Goal: Check status: Check status

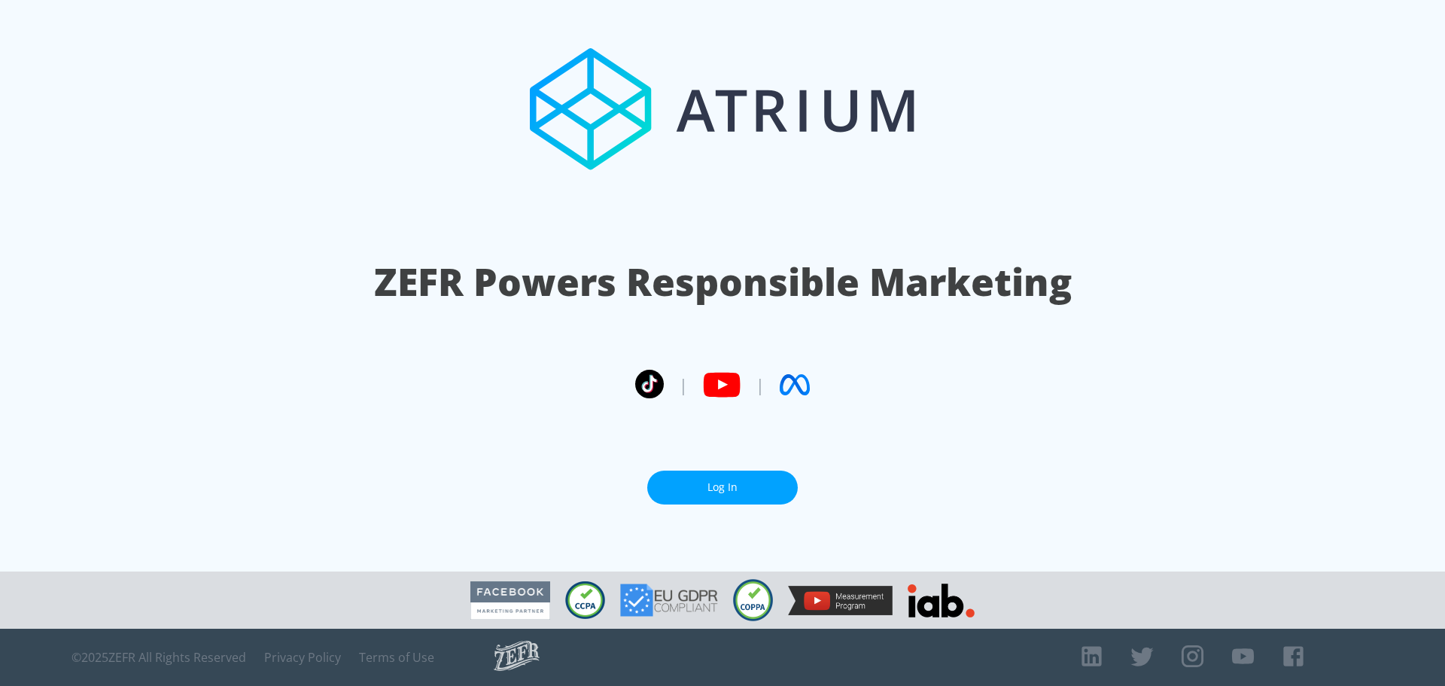
click at [746, 481] on link "Log In" at bounding box center [722, 487] width 151 height 34
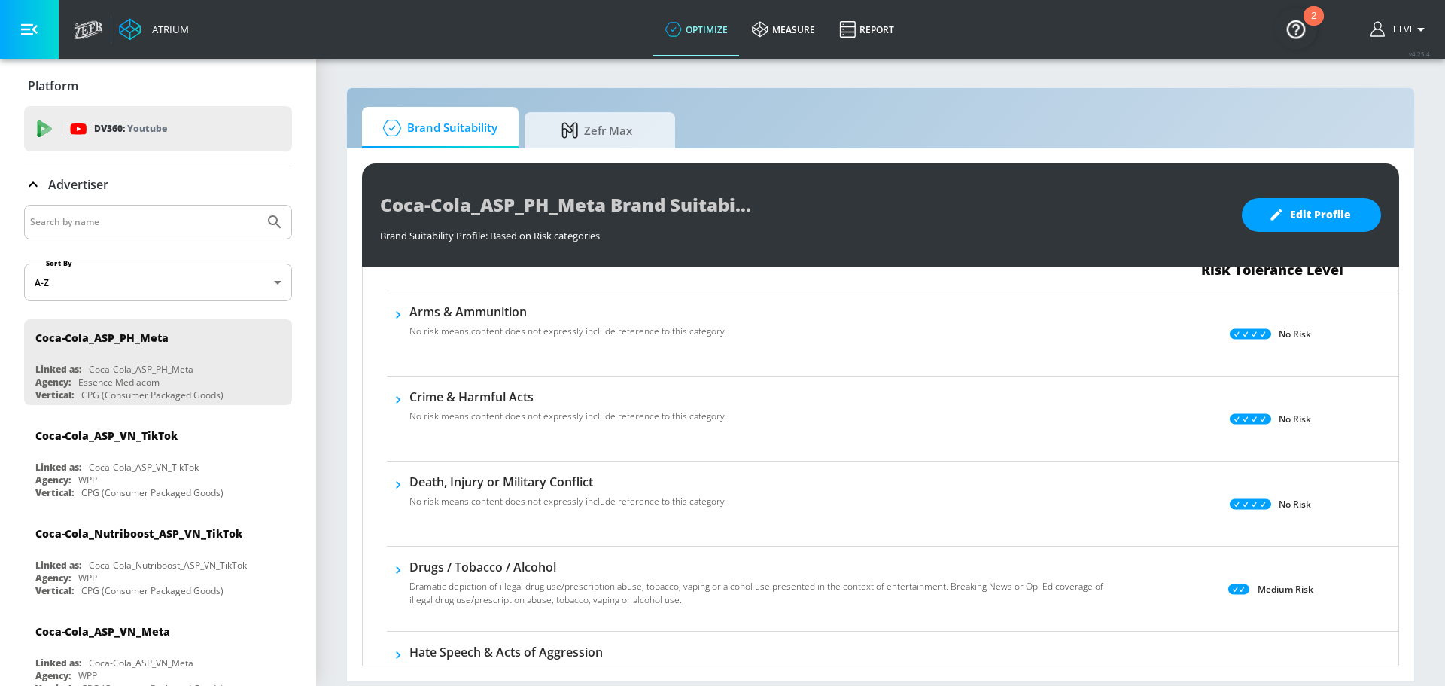
scroll to position [226, 0]
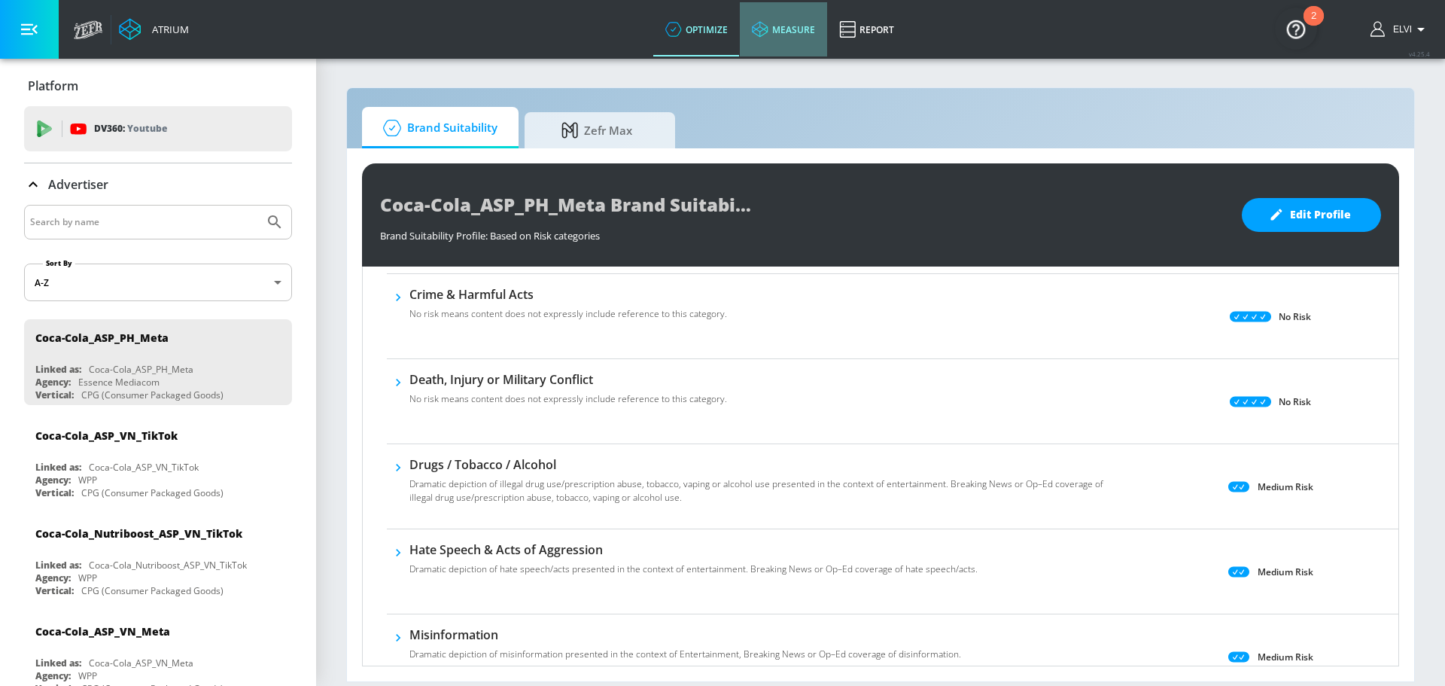
click at [798, 24] on link "measure" at bounding box center [783, 29] width 87 height 54
